Goal: Transaction & Acquisition: Purchase product/service

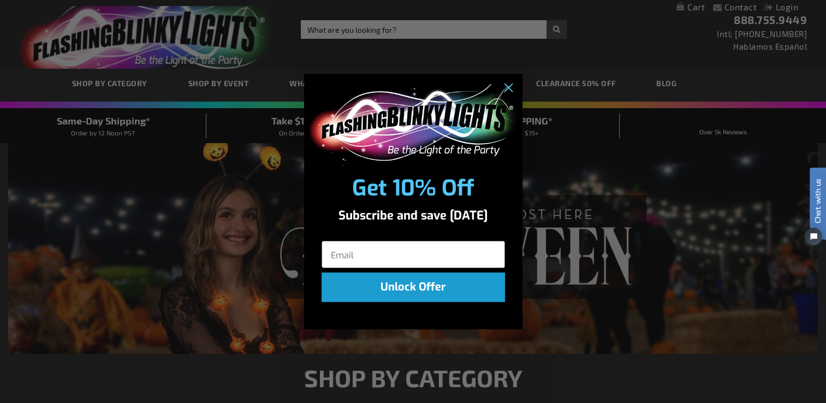
click at [662, 49] on div "Close dialog Get 10% Off Subscribe and save today Unlock Offer Submit" at bounding box center [413, 201] width 826 height 403
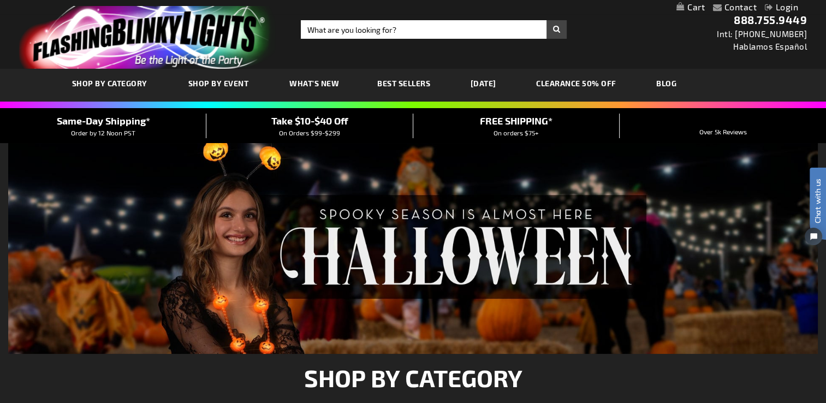
click at [488, 82] on link "[DATE]" at bounding box center [484, 83] width 42 height 37
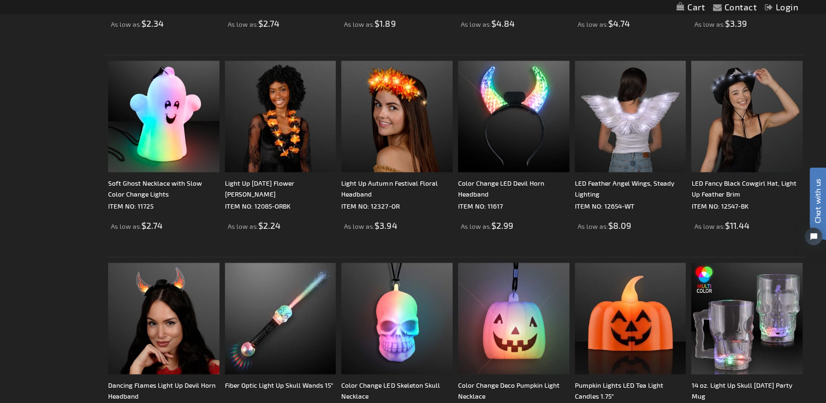
scroll to position [1536, 0]
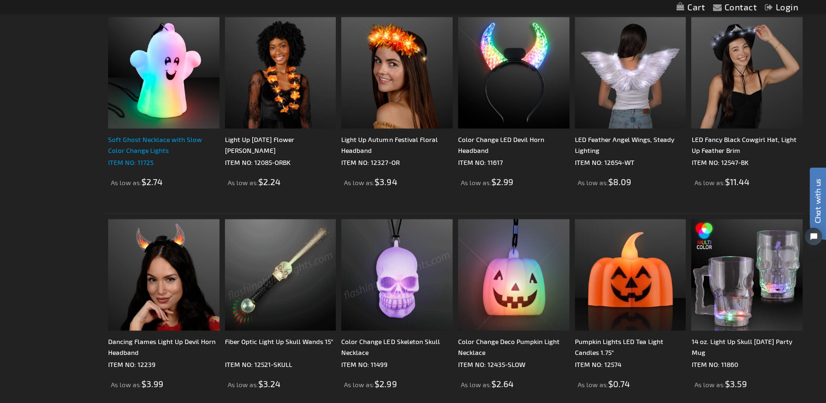
click at [131, 147] on div "Soft Ghost Necklace with Slow Color Change Lights" at bounding box center [163, 145] width 111 height 22
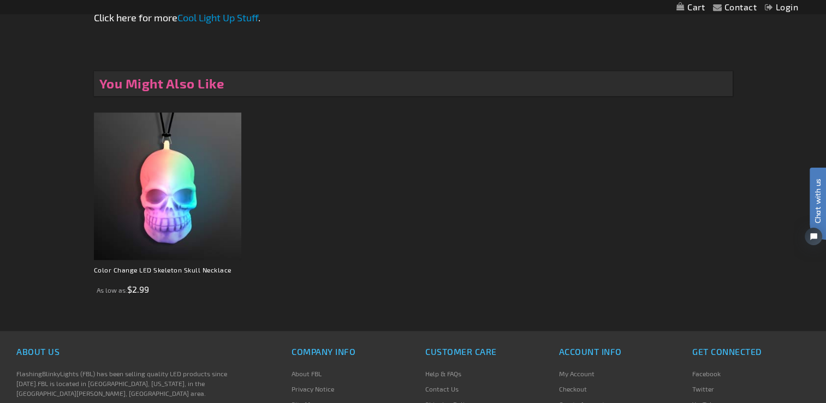
scroll to position [779, 0]
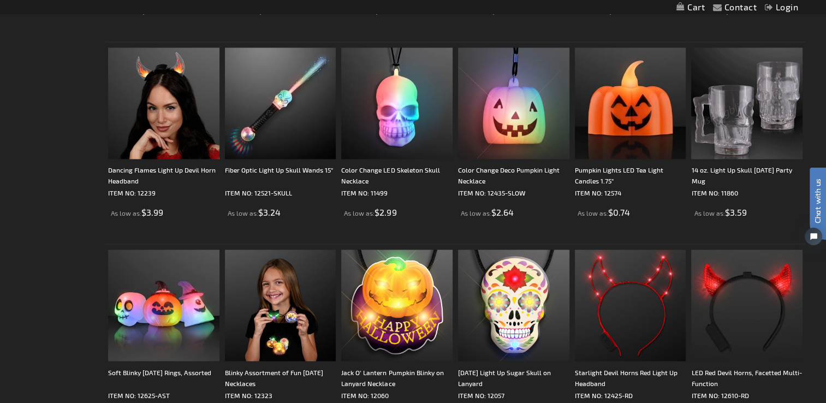
scroll to position [1711, 0]
